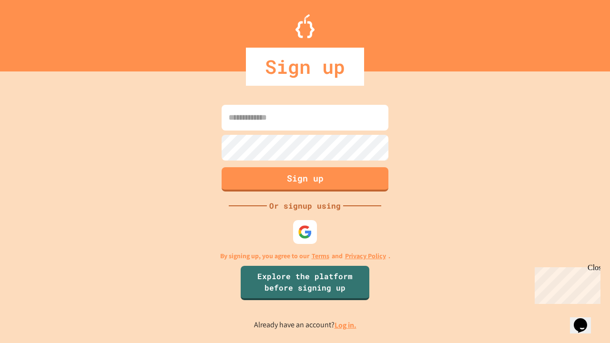
click at [346, 325] on link "Log in." at bounding box center [346, 325] width 22 height 10
